Goal: Information Seeking & Learning: Learn about a topic

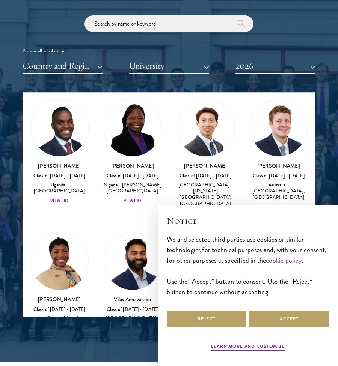
scroll to position [296, 0]
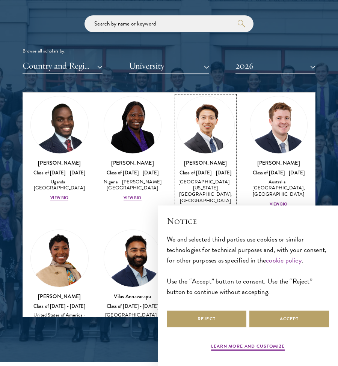
click at [207, 161] on h3 "[PERSON_NAME]" at bounding box center [205, 163] width 58 height 8
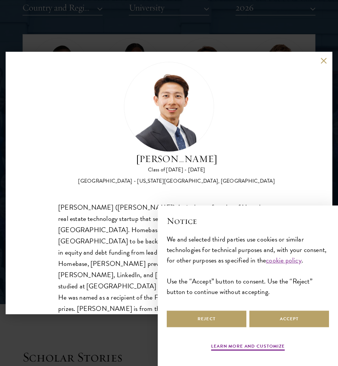
scroll to position [949, 0]
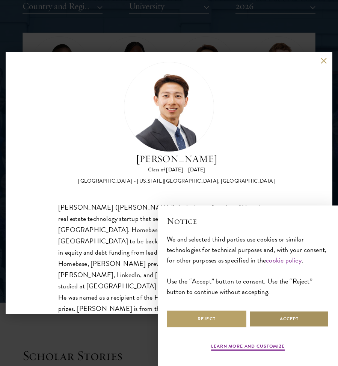
click at [273, 324] on button "Accept" at bounding box center [289, 319] width 80 height 17
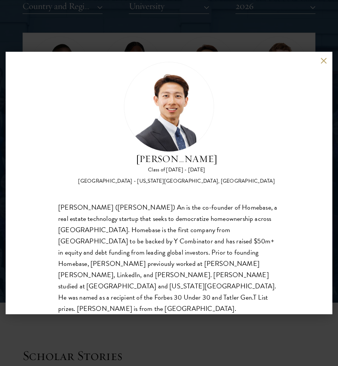
click at [193, 330] on div "[PERSON_NAME] Class of [DATE] - [DATE] [GEOGRAPHIC_DATA] - [US_STATE][GEOGRAPHI…" at bounding box center [169, 183] width 338 height 366
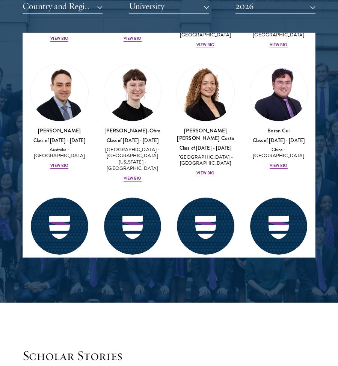
scroll to position [1068, 0]
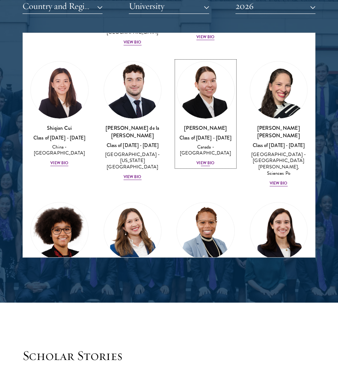
click at [198, 93] on img at bounding box center [205, 90] width 57 height 57
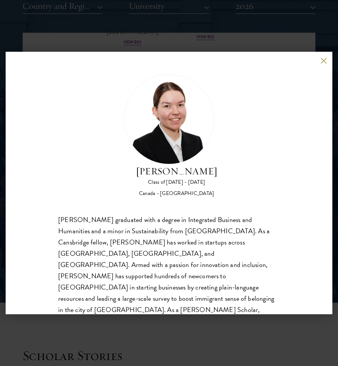
scroll to position [24, 0]
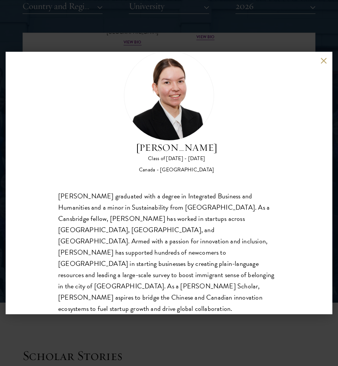
click at [216, 330] on div "[PERSON_NAME] Class of [DATE] - [DATE] [GEOGRAPHIC_DATA] - [GEOGRAPHIC_DATA] [P…" at bounding box center [169, 183] width 338 height 366
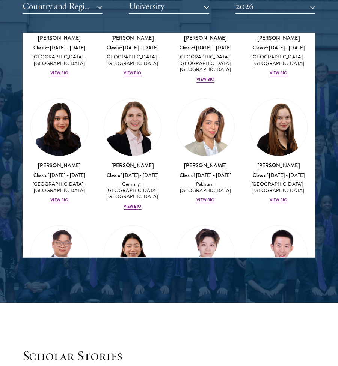
scroll to position [2208, 0]
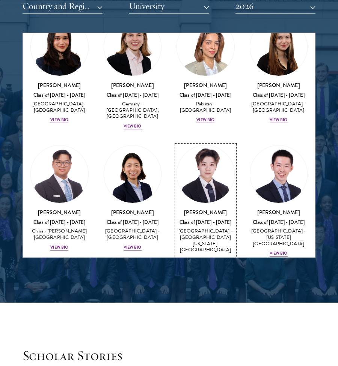
click at [202, 146] on img at bounding box center [205, 174] width 57 height 57
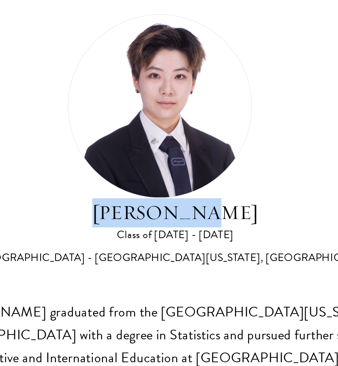
drag, startPoint x: 150, startPoint y: 174, endPoint x: 213, endPoint y: 174, distance: 63.4
click at [213, 174] on h2 "[PERSON_NAME]" at bounding box center [176, 171] width 197 height 14
copy h2 "[PERSON_NAME]"
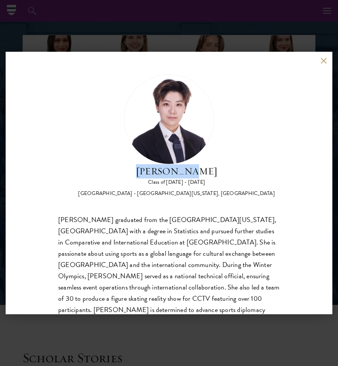
scroll to position [24, 0]
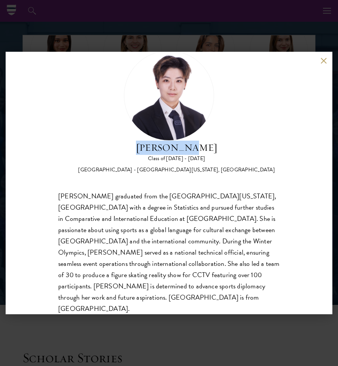
copy h2 "[PERSON_NAME]"
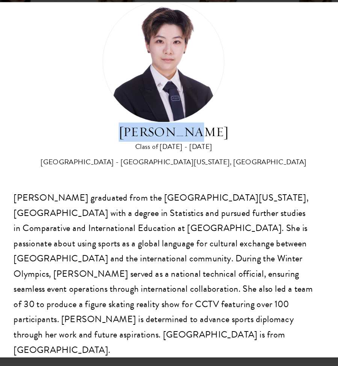
copy h2 "[PERSON_NAME]"
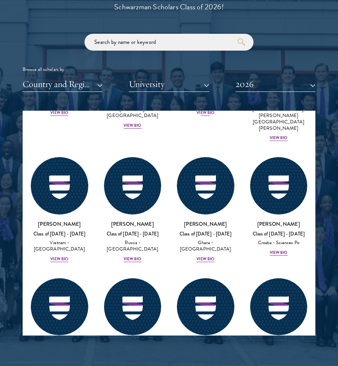
scroll to position [3769, 0]
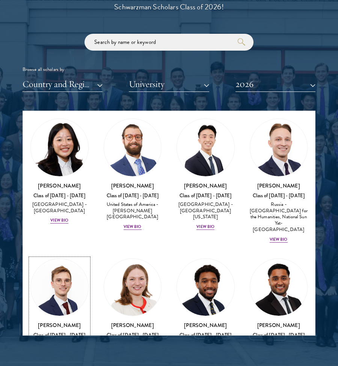
click at [78, 259] on link "Philipp Alexander Steininger Class of 2025 - 2026 Austria - Central European Un…" at bounding box center [59, 312] width 58 height 106
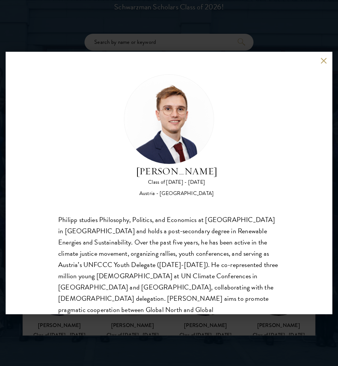
scroll to position [24, 0]
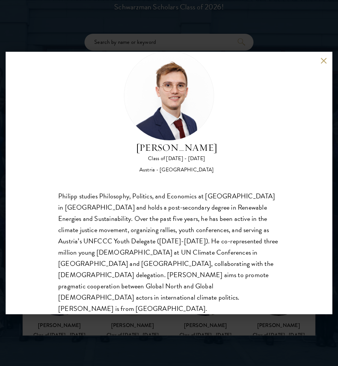
click at [204, 319] on div "Philipp Alexander Steininger Class of 2025 - 2026 Austria - Central European Un…" at bounding box center [169, 183] width 338 height 366
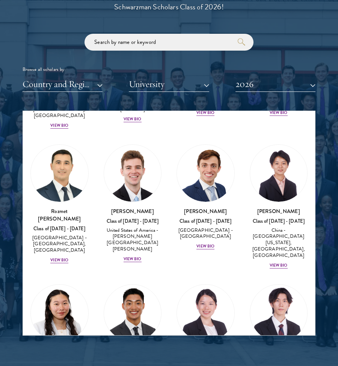
scroll to position [4446, 0]
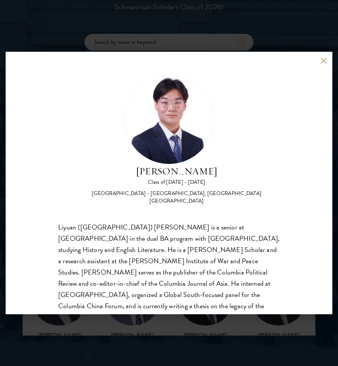
scroll to position [24, 0]
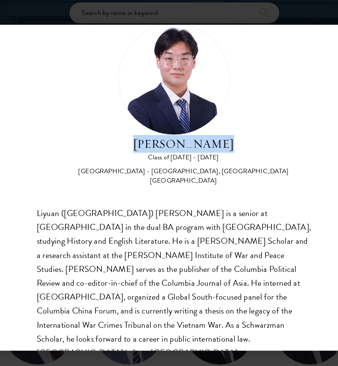
drag, startPoint x: 137, startPoint y: 144, endPoint x: 214, endPoint y: 144, distance: 77.3
click at [214, 144] on h2 "[PERSON_NAME]" at bounding box center [176, 148] width 206 height 14
copy h2 "[PERSON_NAME]"
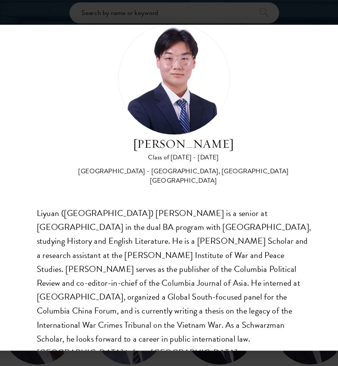
click at [206, 307] on div "Lochlan Zhang Class of 2025 - 2026 China - Columbia University, Trinity College…" at bounding box center [169, 183] width 326 height 263
click at [206, 311] on div "Lochlan Zhang Class of 2025 - 2026 China - Columbia University, Trinity College…" at bounding box center [169, 183] width 326 height 263
click at [206, 316] on div "Lochlan Zhang Class of 2025 - 2026 China - Columbia University, Trinity College…" at bounding box center [169, 183] width 338 height 366
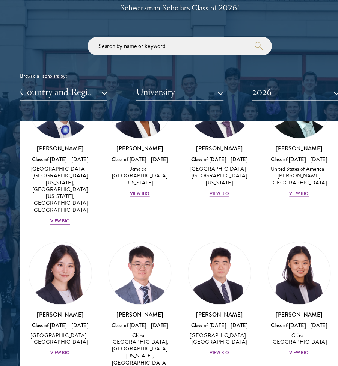
scroll to position [4582, 0]
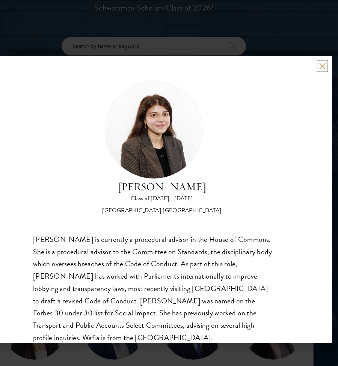
click at [321, 60] on button at bounding box center [323, 60] width 6 height 6
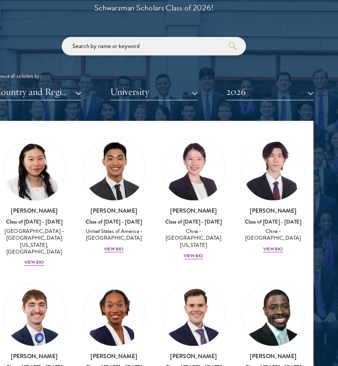
scroll to position [4197, 0]
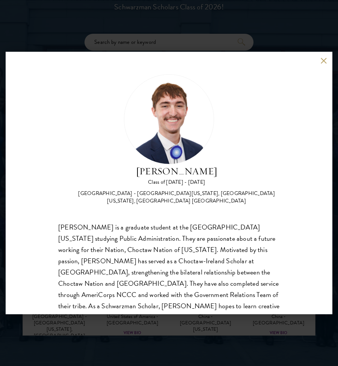
scroll to position [31, 0]
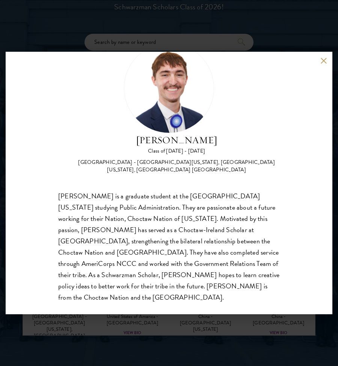
click at [311, 68] on div "Austin West Class of 2025 - 2026 United States of America - University of Centr…" at bounding box center [169, 183] width 326 height 263
click at [315, 64] on div "Austin West Class of 2025 - 2026 United States of America - University of Centr…" at bounding box center [169, 183] width 326 height 263
click at [315, 62] on div "Austin West Class of 2025 - 2026 United States of America - University of Centr…" at bounding box center [169, 183] width 326 height 263
click at [322, 58] on button at bounding box center [323, 60] width 6 height 6
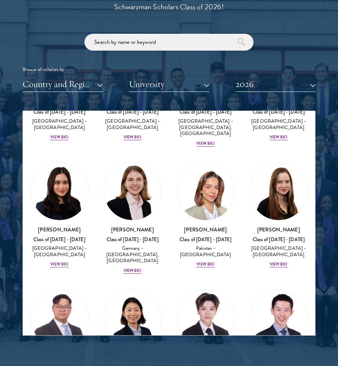
scroll to position [1780, 0]
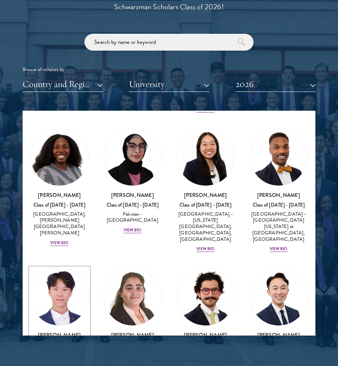
click at [77, 268] on img at bounding box center [59, 296] width 57 height 57
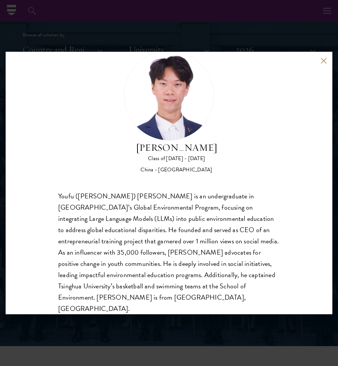
scroll to position [880, 0]
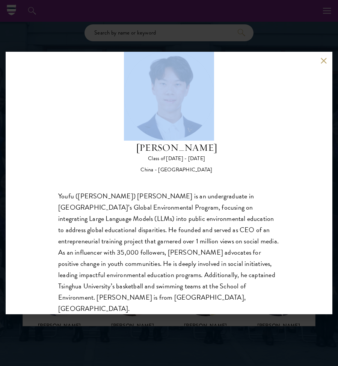
drag, startPoint x: 147, startPoint y: 146, endPoint x: 218, endPoint y: 146, distance: 71.7
click at [218, 146] on div "Frank Kao Class of 2025 - 2026 China - Tsinghua University" at bounding box center [168, 112] width 221 height 123
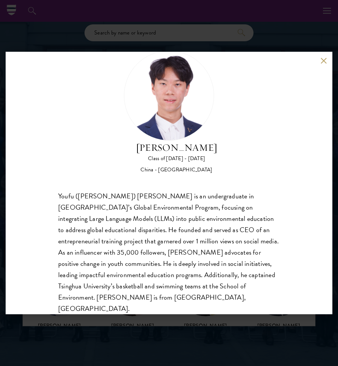
click at [269, 88] on div "Frank Kao Class of 2025 - 2026 China - Tsinghua University" at bounding box center [168, 112] width 221 height 123
click at [309, 68] on div "Frank Kao Class of 2025 - 2026 China - Tsinghua University Youfu (Frank) Kao is…" at bounding box center [169, 183] width 326 height 263
click at [322, 68] on div "Frank Kao Class of 2025 - 2026 China - Tsinghua University Youfu (Frank) Kao is…" at bounding box center [169, 183] width 326 height 263
click at [324, 63] on button at bounding box center [323, 60] width 6 height 6
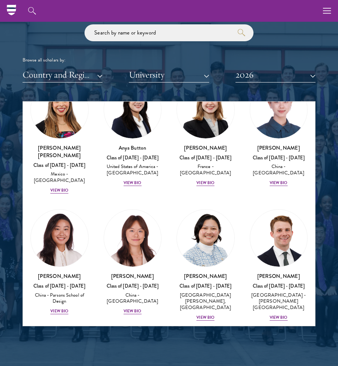
scroll to position [614, 0]
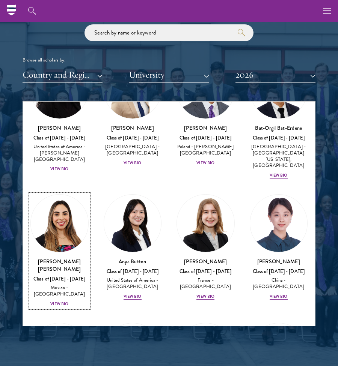
click at [62, 195] on img at bounding box center [59, 223] width 57 height 57
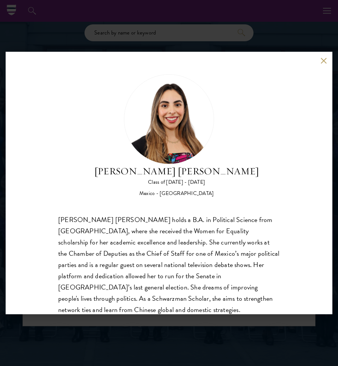
scroll to position [24, 0]
